Goal: Information Seeking & Learning: Learn about a topic

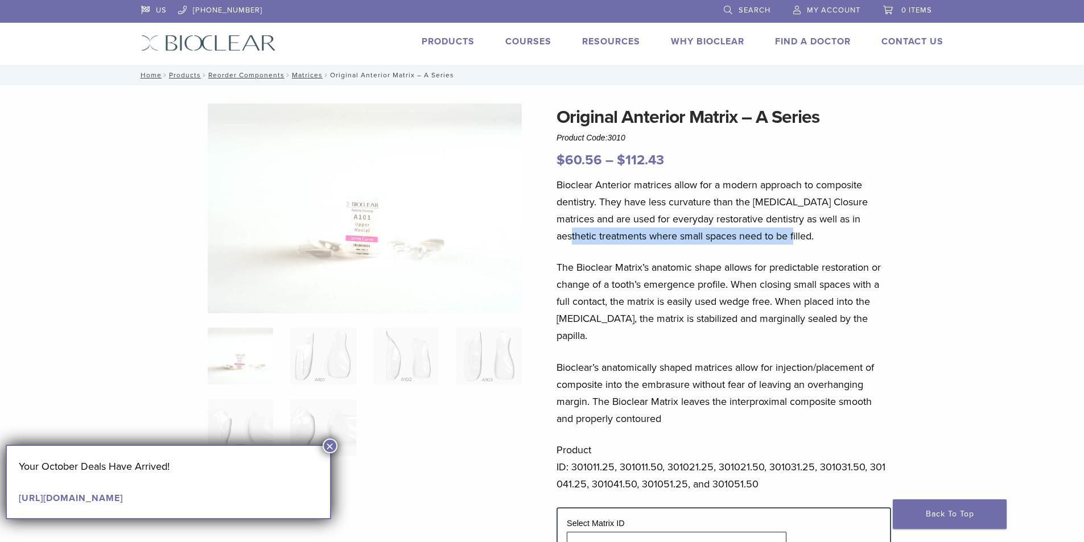
drag, startPoint x: 1083, startPoint y: 219, endPoint x: 1088, endPoint y: 229, distance: 11.2
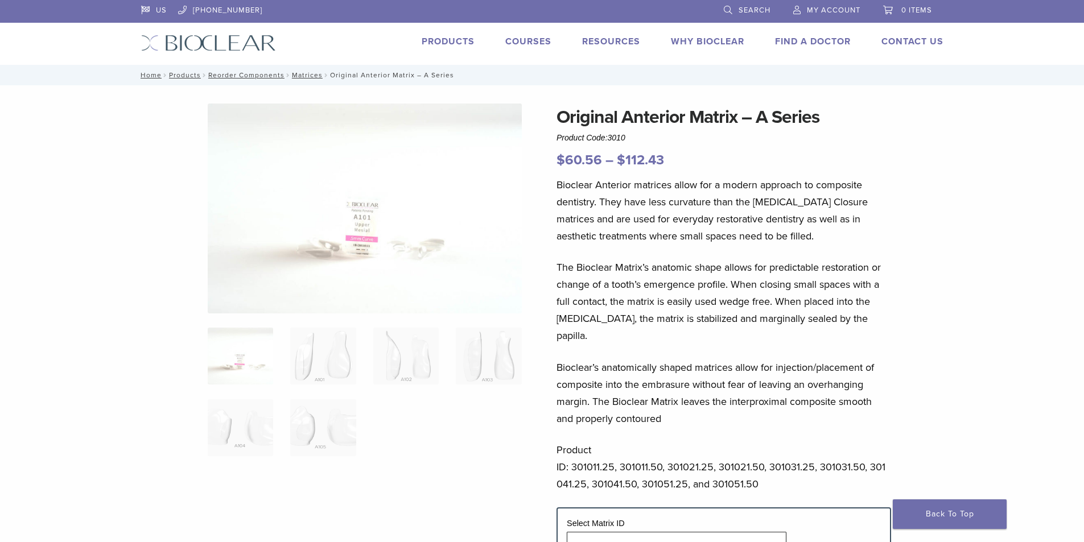
click at [1007, 196] on div "Original Anterior Matrix – A Series Product Code: 3010 $ 60.56 – $ 112.43 Price…" at bounding box center [542, 510] width 1084 height 850
